Goal: Task Accomplishment & Management: Manage account settings

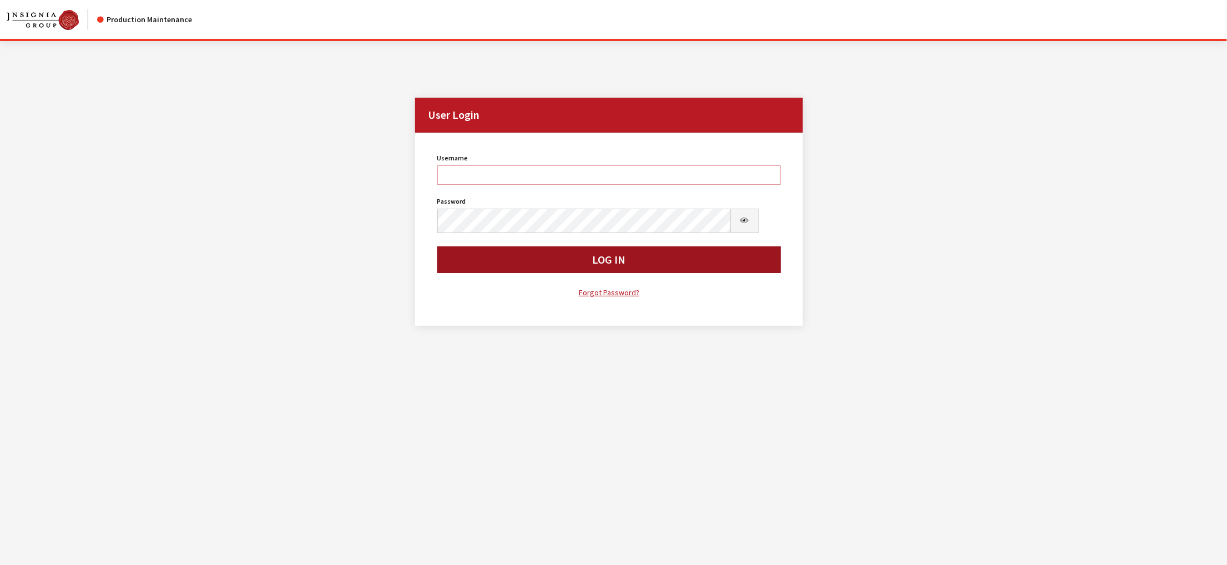
type input "kdorton"
click at [603, 273] on button "Log In" at bounding box center [609, 259] width 344 height 27
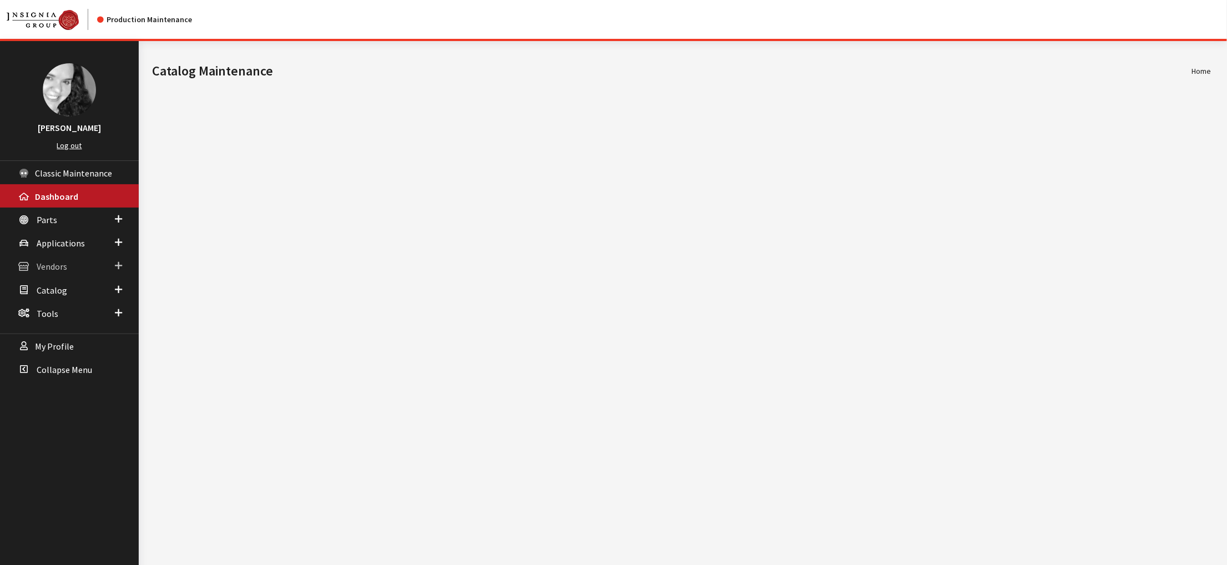
click at [55, 272] on span "Vendors" at bounding box center [52, 266] width 31 height 11
click at [65, 298] on link "Dealer Search" at bounding box center [69, 288] width 139 height 21
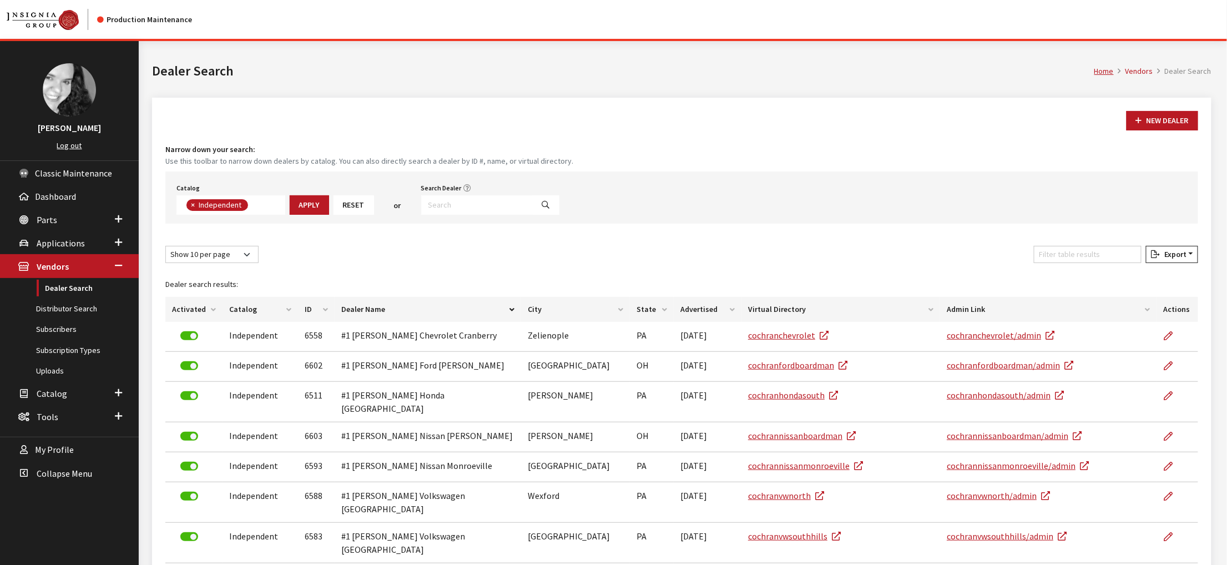
scroll to position [97, 0]
click at [510, 215] on input "Search Dealer" at bounding box center [477, 204] width 112 height 19
type input "4843"
select select
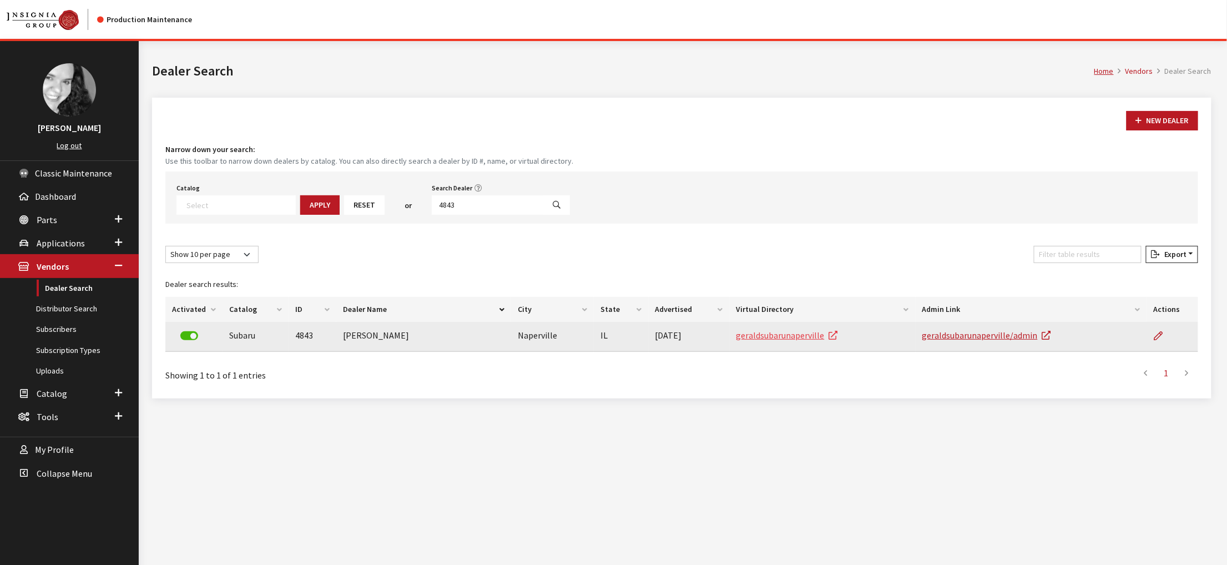
click at [798, 341] on link "geraldsubarunaperville" at bounding box center [787, 335] width 102 height 11
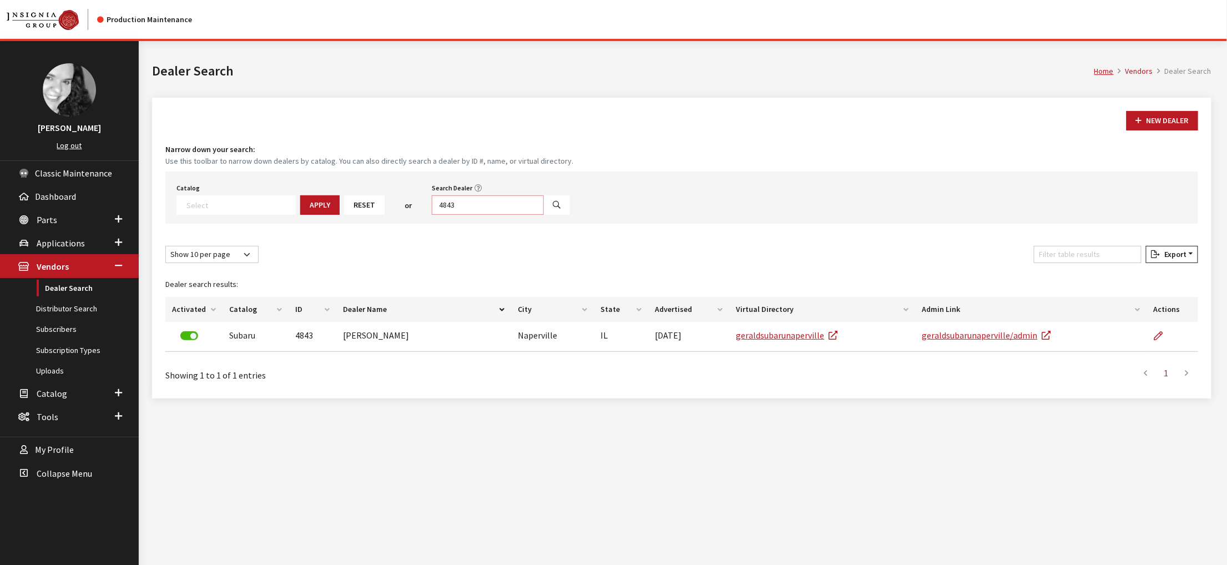
click at [526, 215] on input "4843" at bounding box center [488, 204] width 112 height 19
type input "santa m"
select select
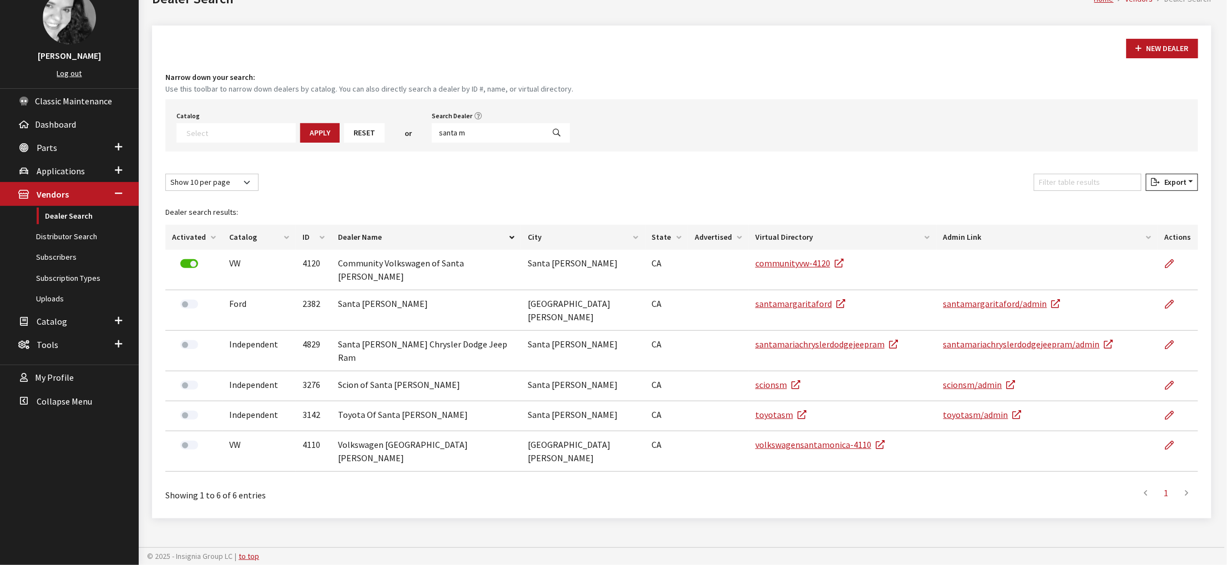
scroll to position [160, 0]
click at [520, 123] on input "santa m" at bounding box center [488, 132] width 112 height 19
type input "4213"
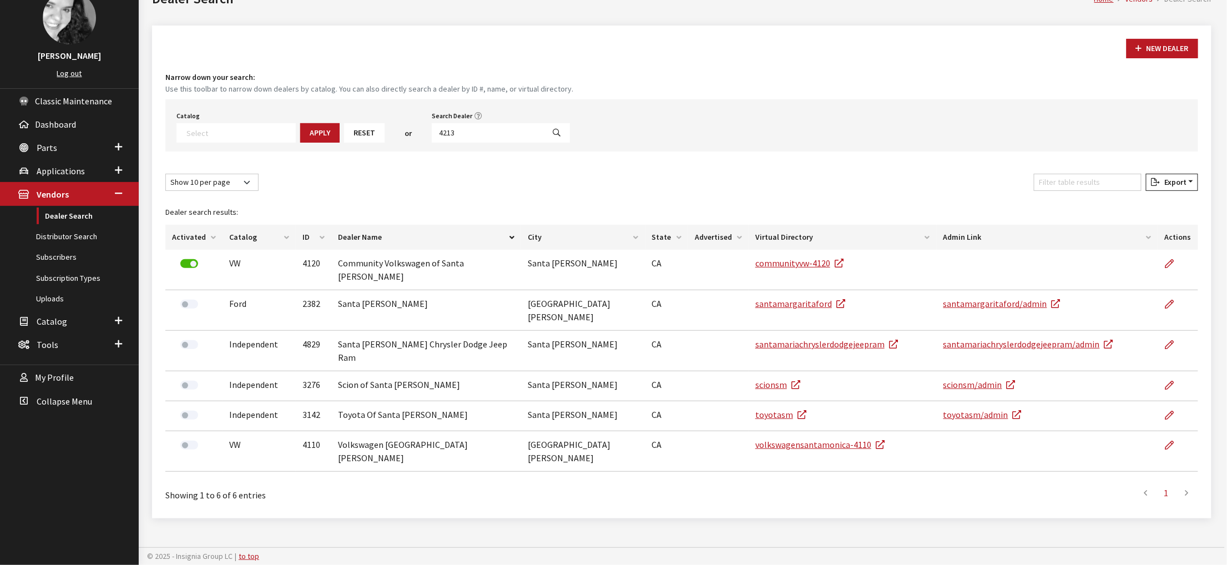
select select
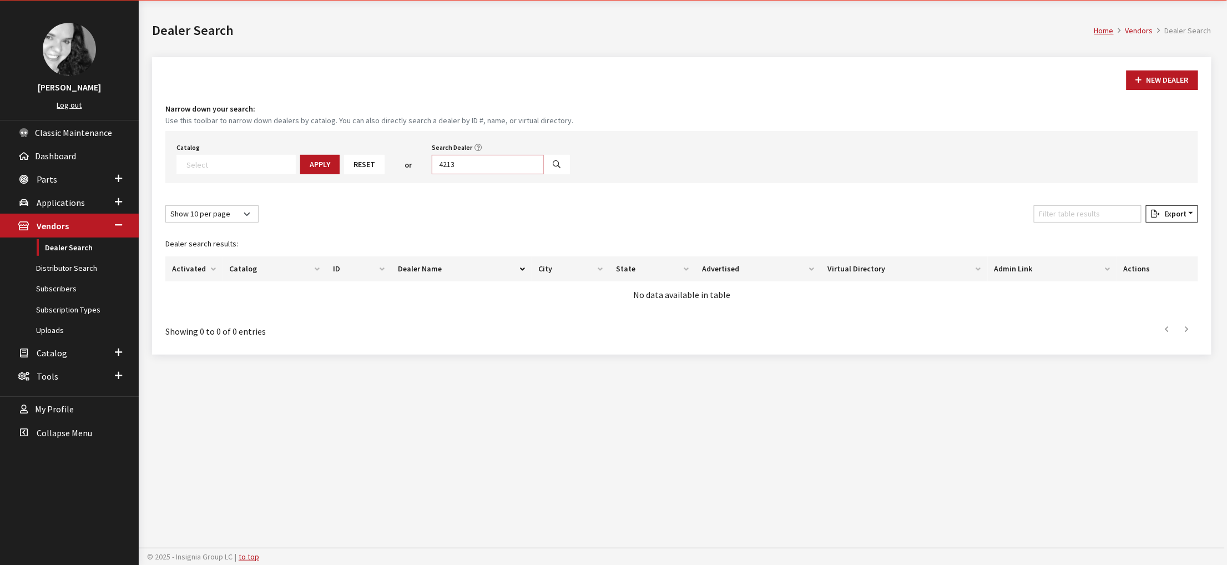
click at [536, 174] on input "4213" at bounding box center [488, 164] width 112 height 19
click at [60, 161] on span "Dashboard" at bounding box center [55, 155] width 41 height 11
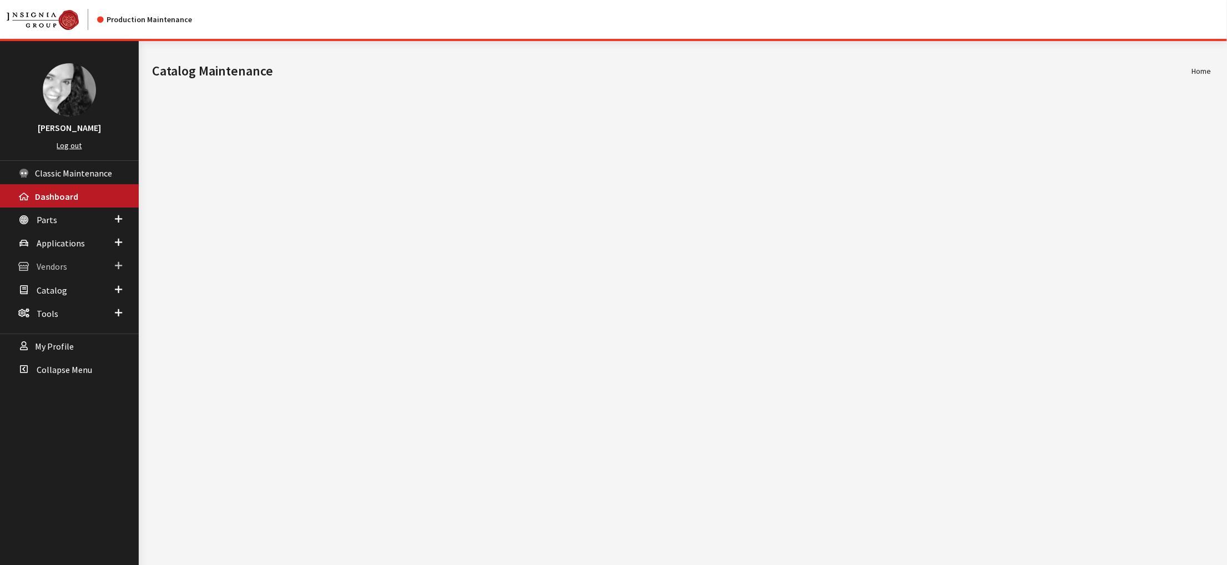
click at [56, 272] on span "Vendors" at bounding box center [52, 266] width 31 height 11
click at [60, 298] on link "Dealer Search" at bounding box center [69, 288] width 139 height 21
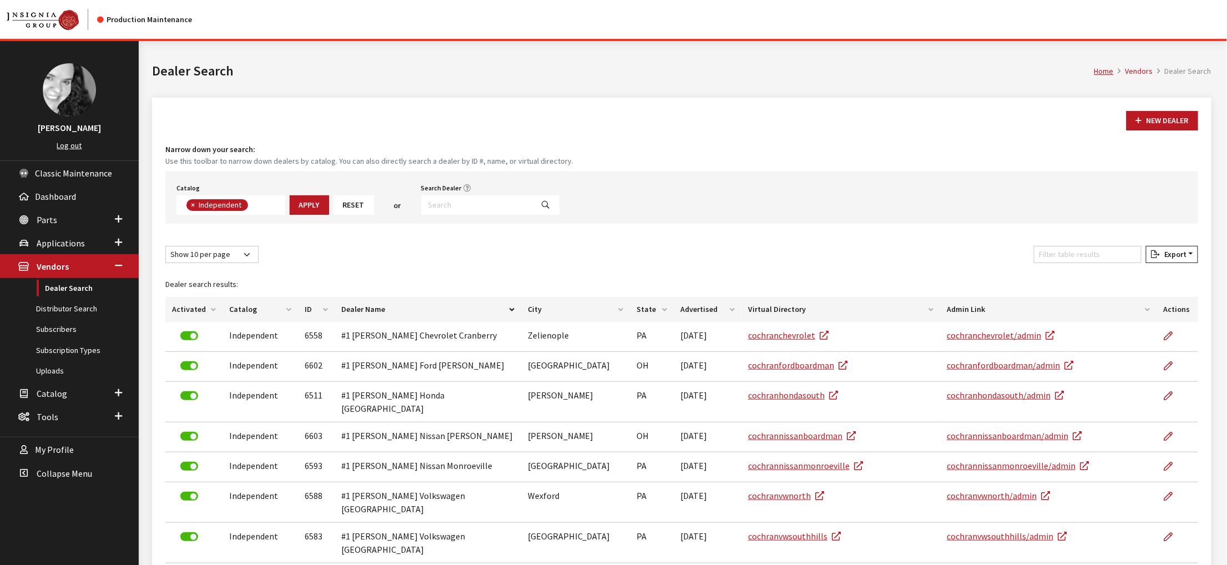
scroll to position [98, 0]
click at [533, 215] on input "Search Dealer" at bounding box center [477, 204] width 112 height 19
type input "2584"
select select
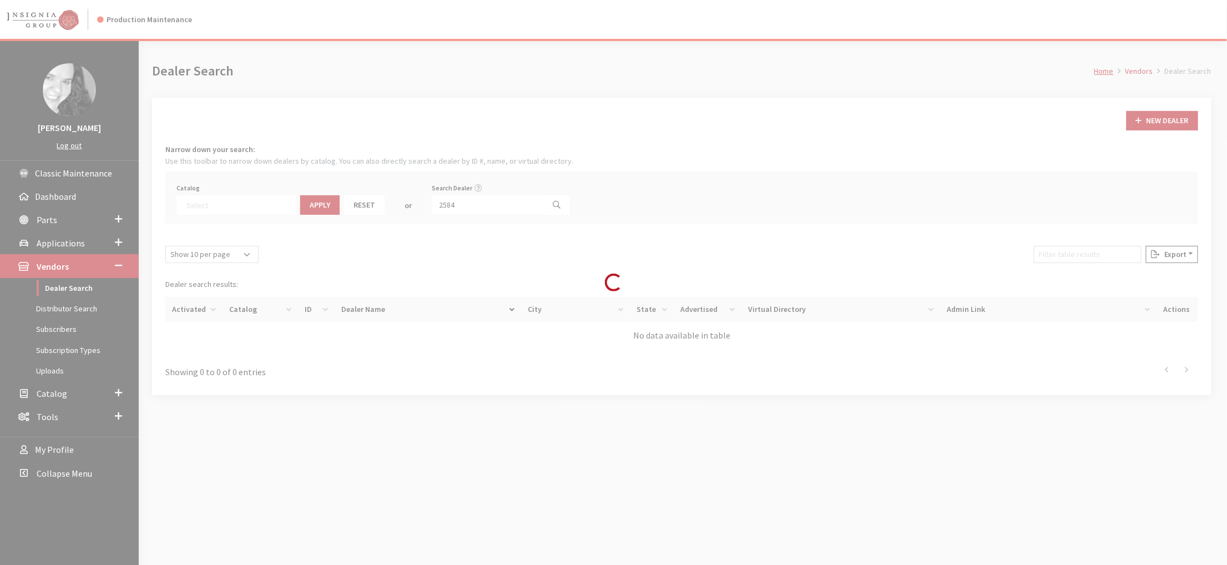
scroll to position [140, 0]
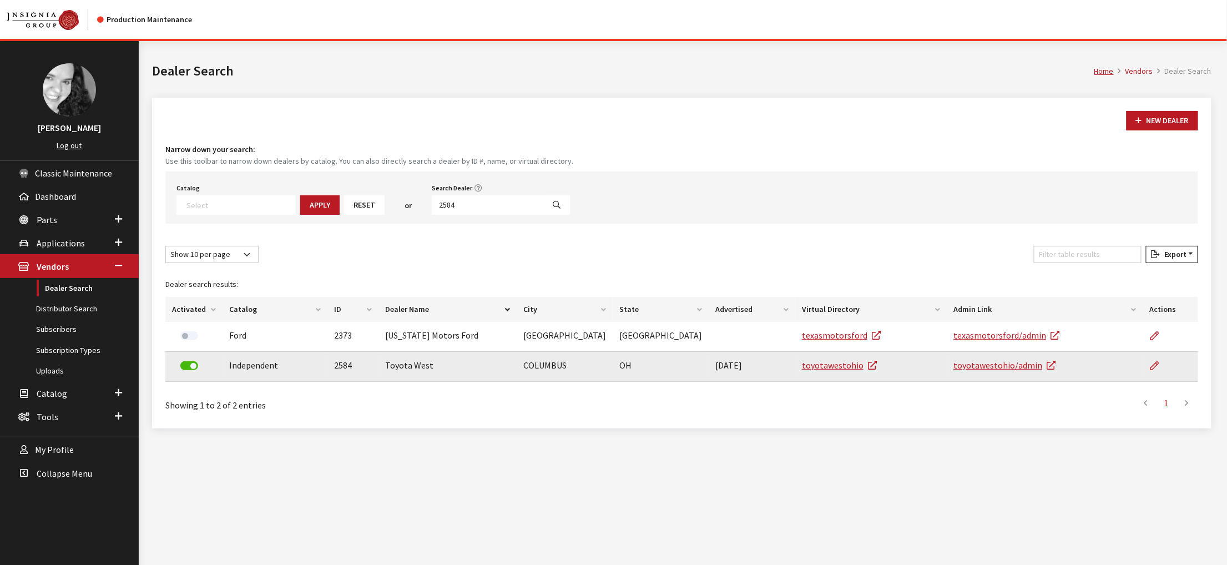
click at [193, 370] on label at bounding box center [189, 365] width 18 height 9
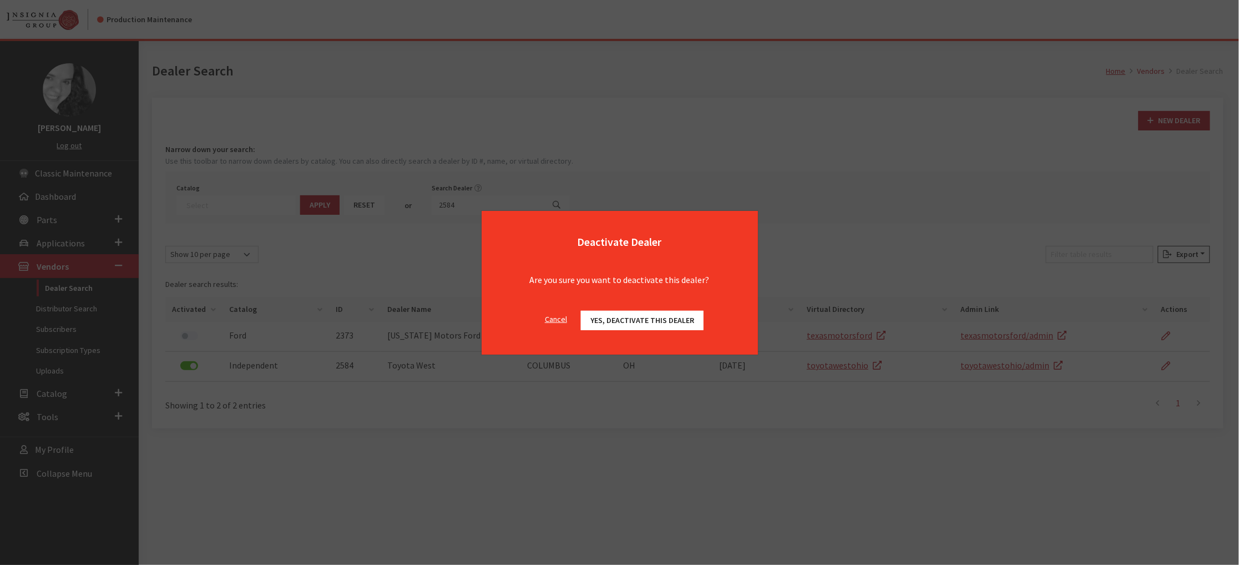
click at [694, 325] on span "Yes, deactivate this dealer" at bounding box center [642, 320] width 104 height 10
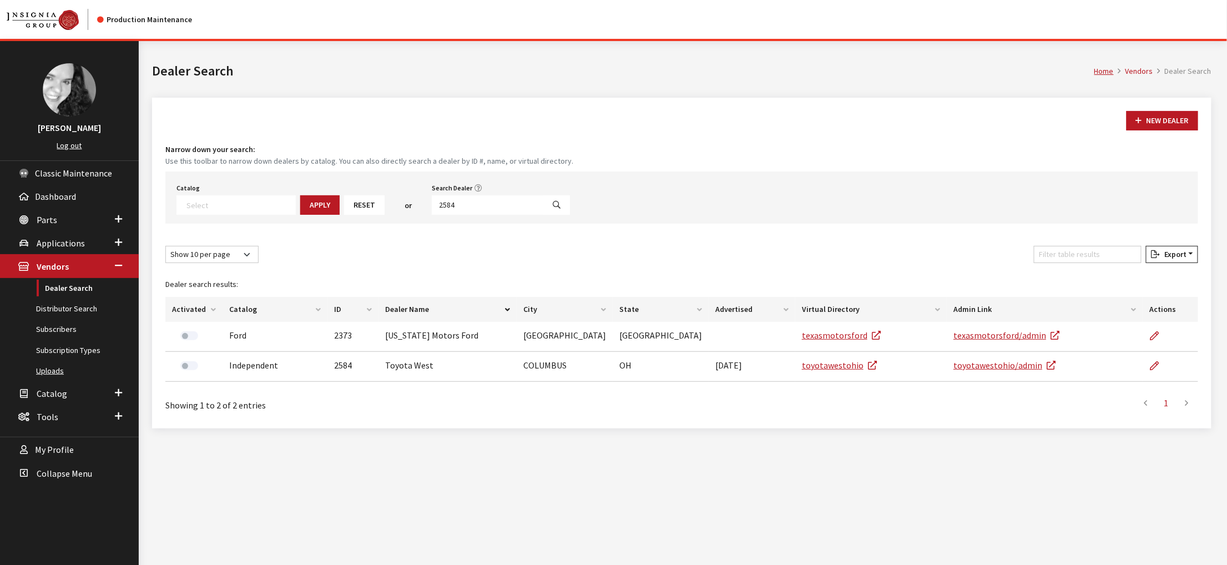
click at [64, 381] on link "Uploads" at bounding box center [69, 371] width 139 height 21
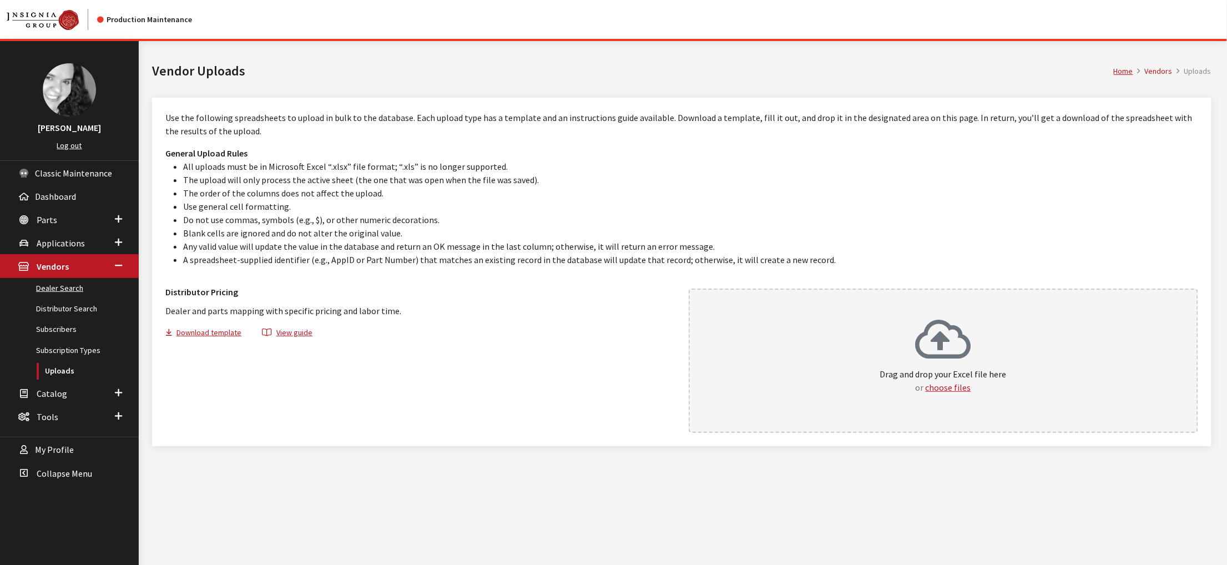
click at [62, 298] on link "Dealer Search" at bounding box center [69, 288] width 139 height 21
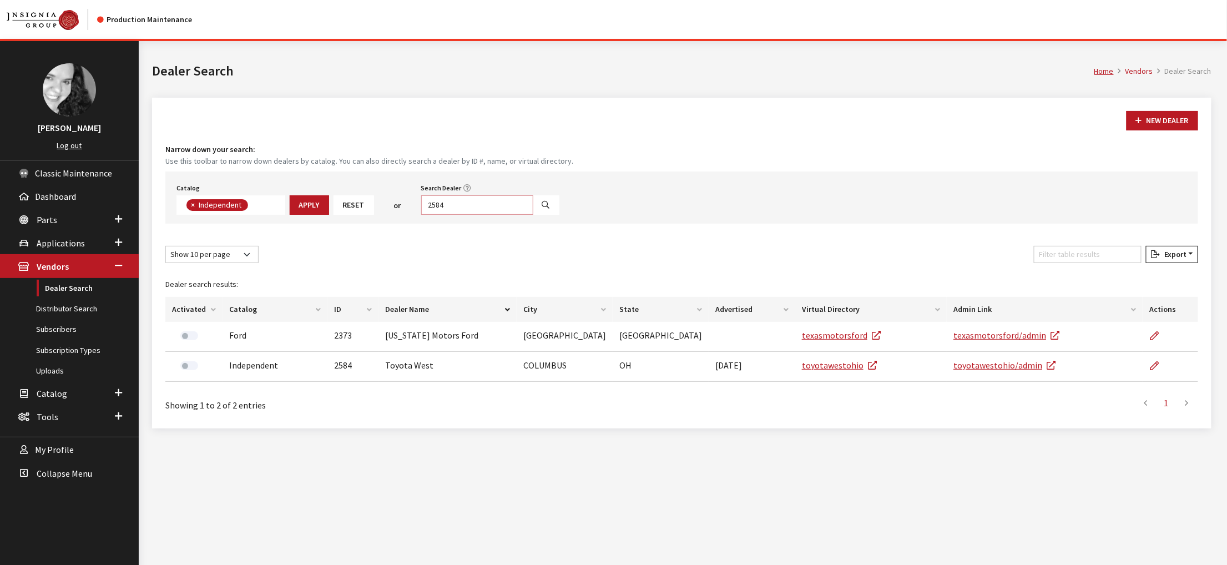
scroll to position [98, 0]
click at [514, 215] on input "2584" at bounding box center [477, 204] width 112 height 19
type input "[PERSON_NAME]"
select select
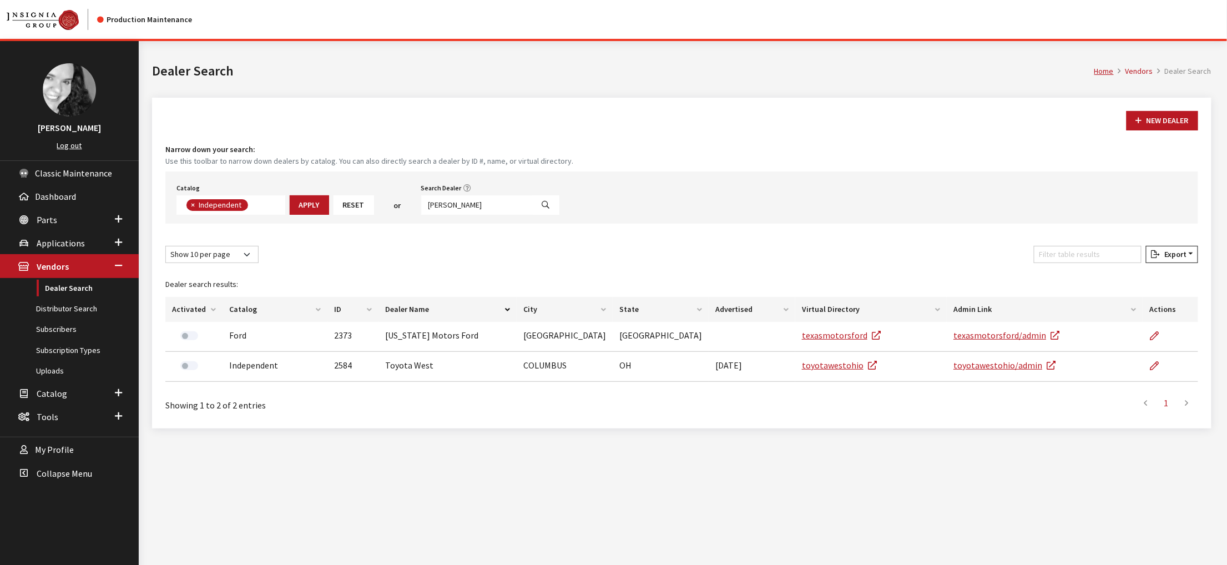
scroll to position [140, 0]
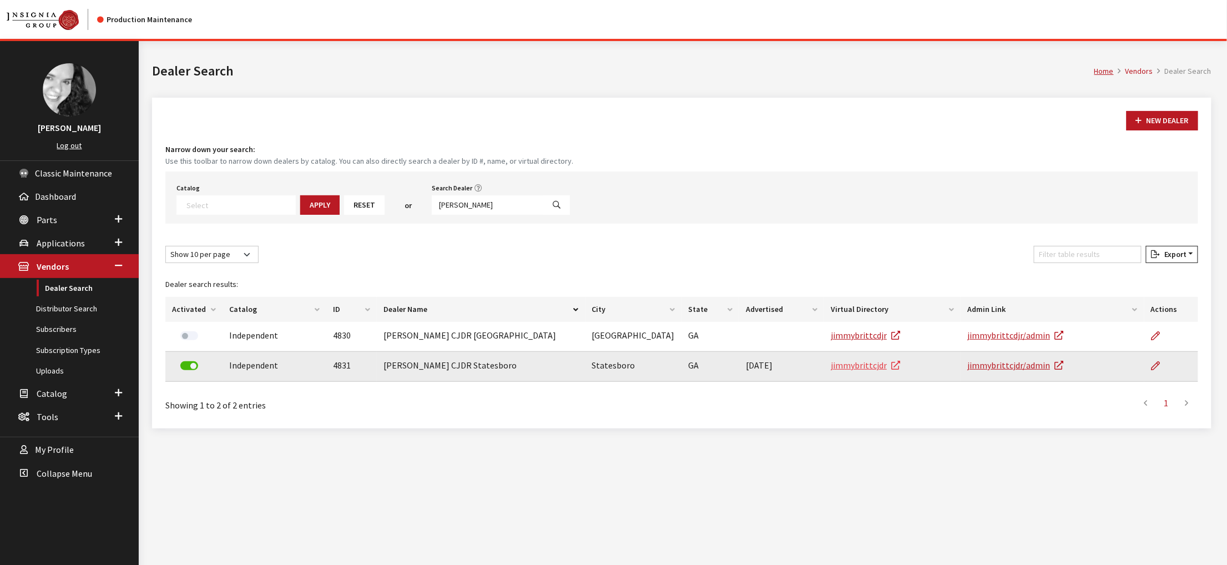
click at [885, 371] on link "jimmybrittcjdr" at bounding box center [865, 364] width 69 height 11
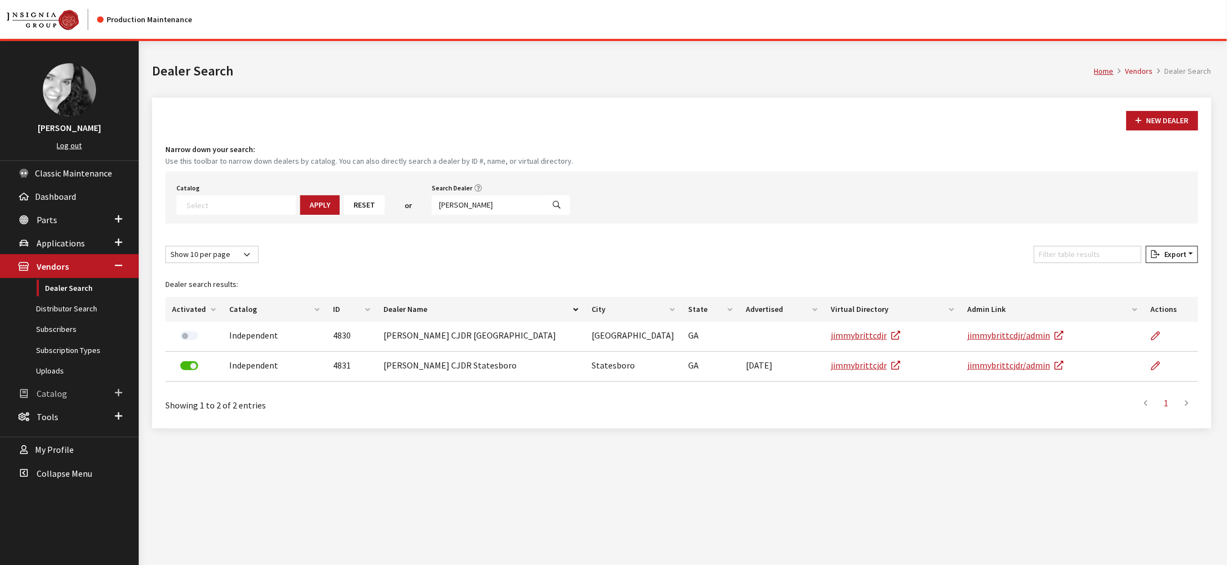
click at [48, 399] on span "Catalog" at bounding box center [52, 393] width 31 height 11
click at [54, 384] on link "Uploads" at bounding box center [69, 373] width 139 height 21
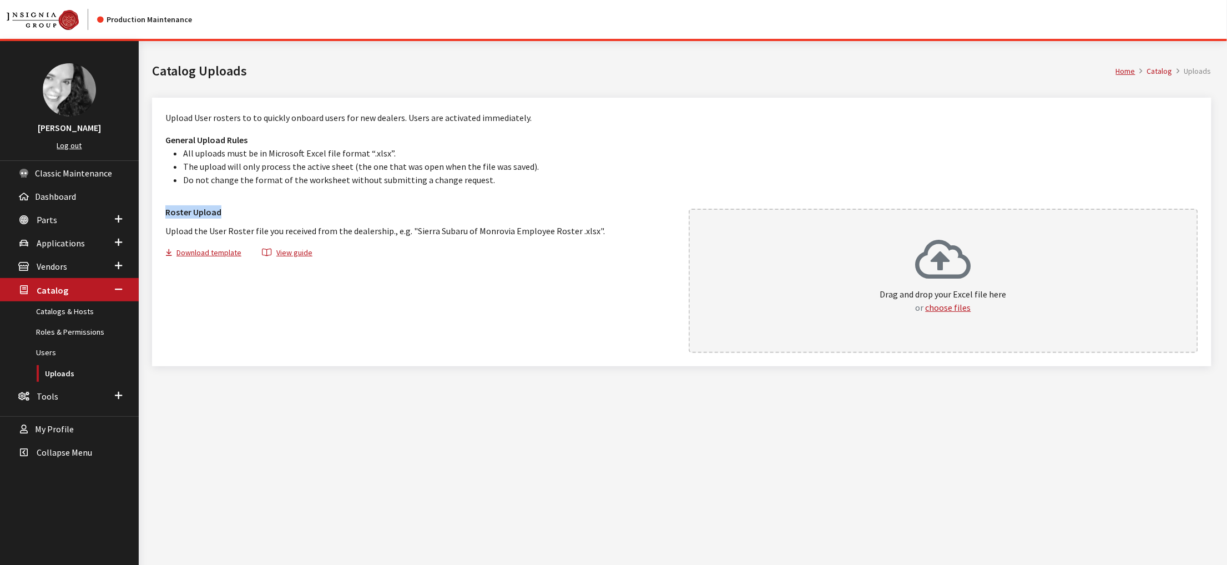
drag, startPoint x: 172, startPoint y: 249, endPoint x: 247, endPoint y: 252, distance: 75.5
click at [247, 219] on h3 "Roster Upload" at bounding box center [420, 211] width 510 height 13
